Goal: Task Accomplishment & Management: Manage account settings

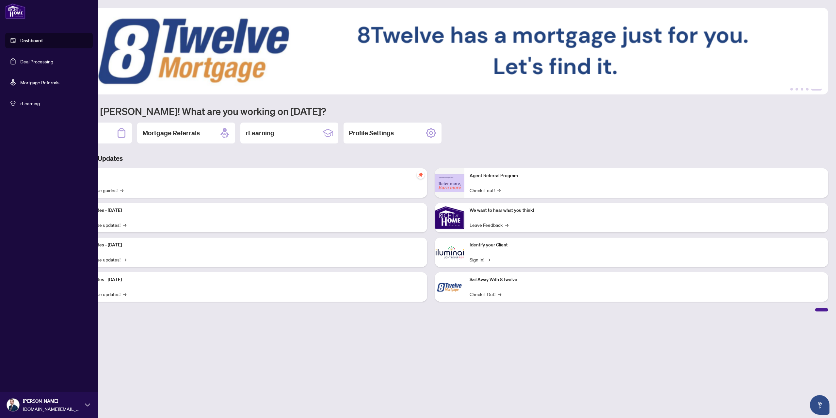
click at [30, 60] on link "Deal Processing" at bounding box center [36, 61] width 33 height 6
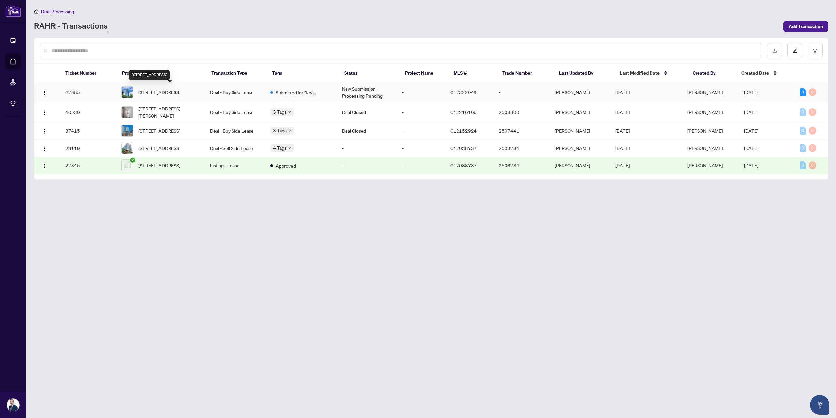
click at [155, 89] on span "2903-181 Wynford Dr, Toronto, Ontario M3C 0C6, Canada" at bounding box center [159, 91] width 42 height 7
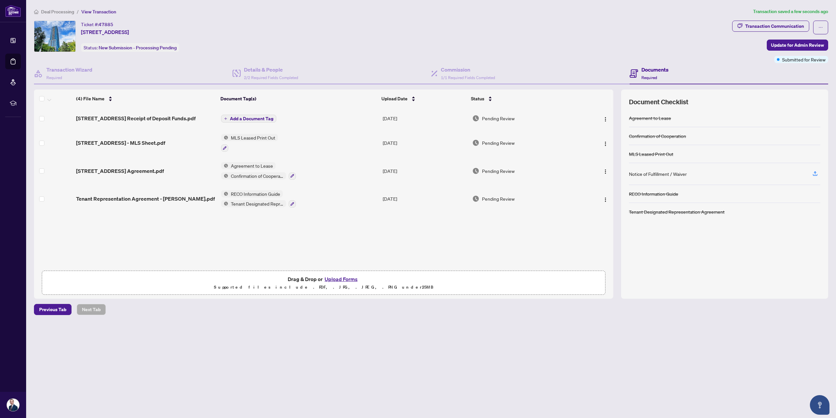
click at [245, 116] on span "Add a Document Tag" at bounding box center [251, 118] width 43 height 5
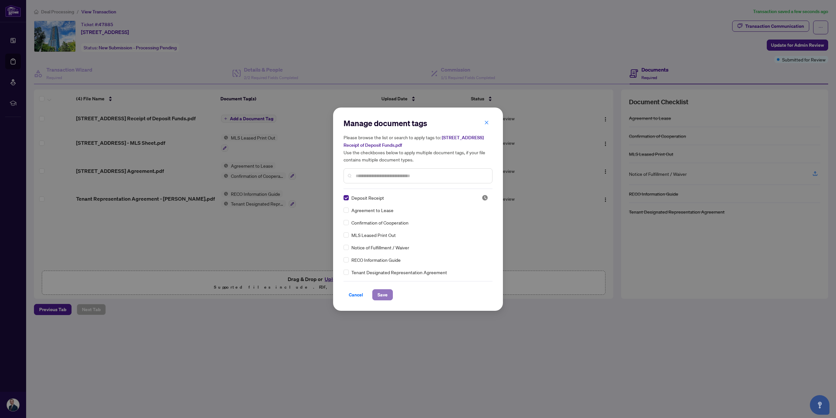
click at [383, 293] on span "Save" at bounding box center [382, 294] width 10 height 10
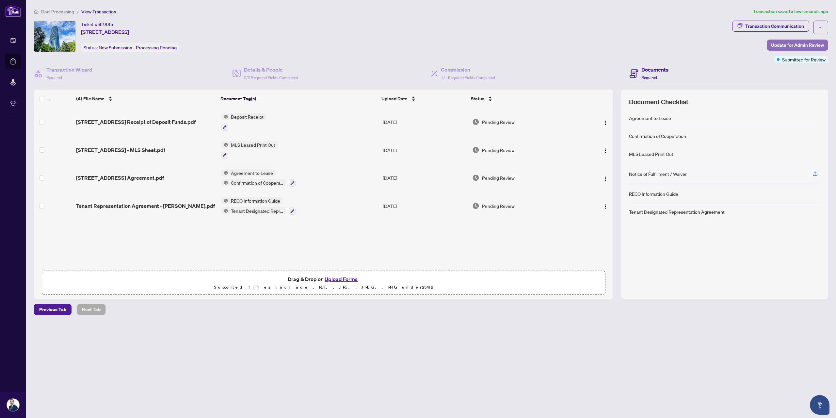
click at [800, 43] on span "Update for Admin Review" at bounding box center [797, 45] width 53 height 10
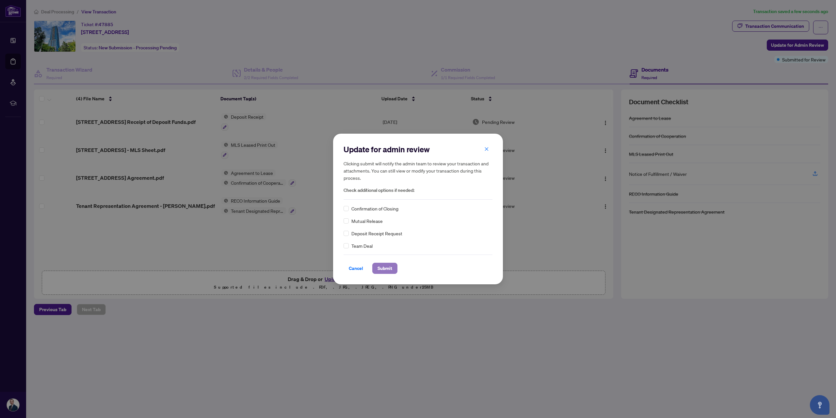
click at [382, 267] on span "Submit" at bounding box center [384, 268] width 15 height 10
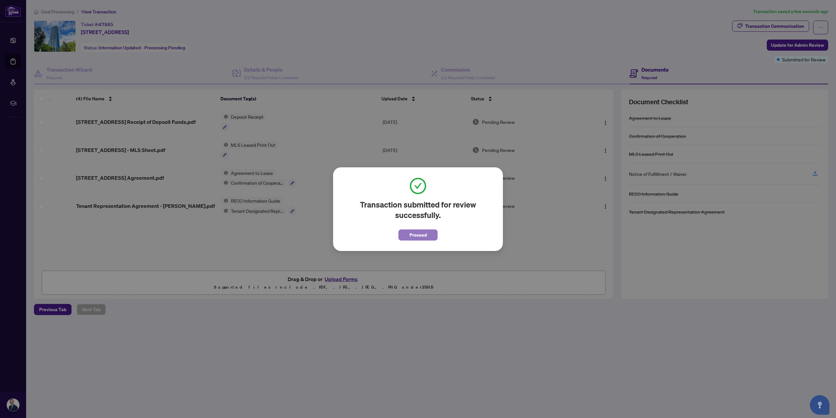
click at [416, 237] on span "Proceed" at bounding box center [417, 235] width 17 height 10
